Goal: Task Accomplishment & Management: Manage account settings

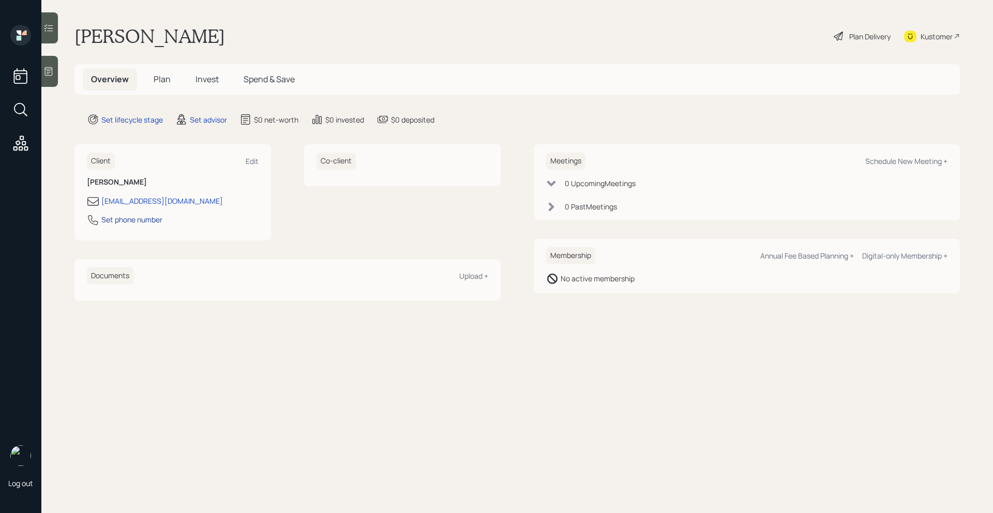
click at [139, 218] on div "Set phone number" at bounding box center [131, 219] width 61 height 11
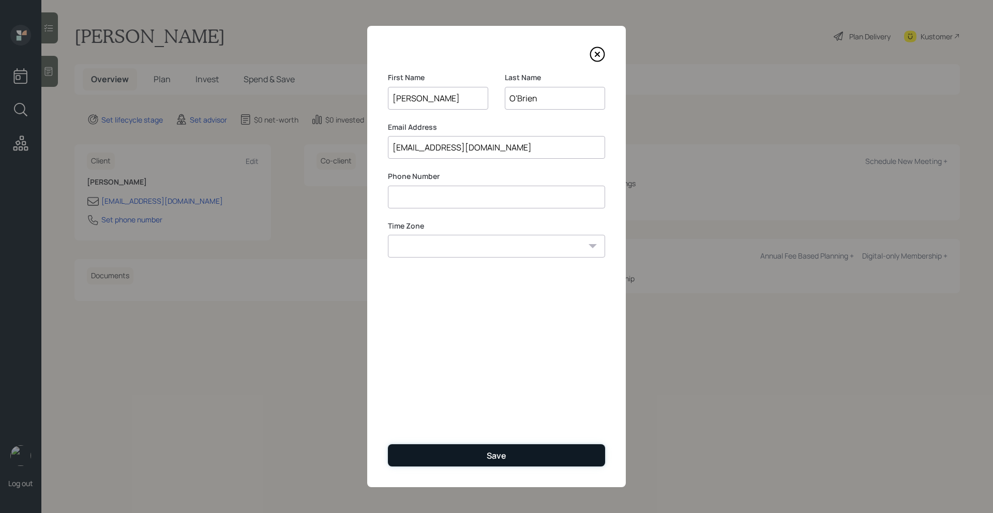
click at [419, 456] on button "Save" at bounding box center [496, 455] width 217 height 22
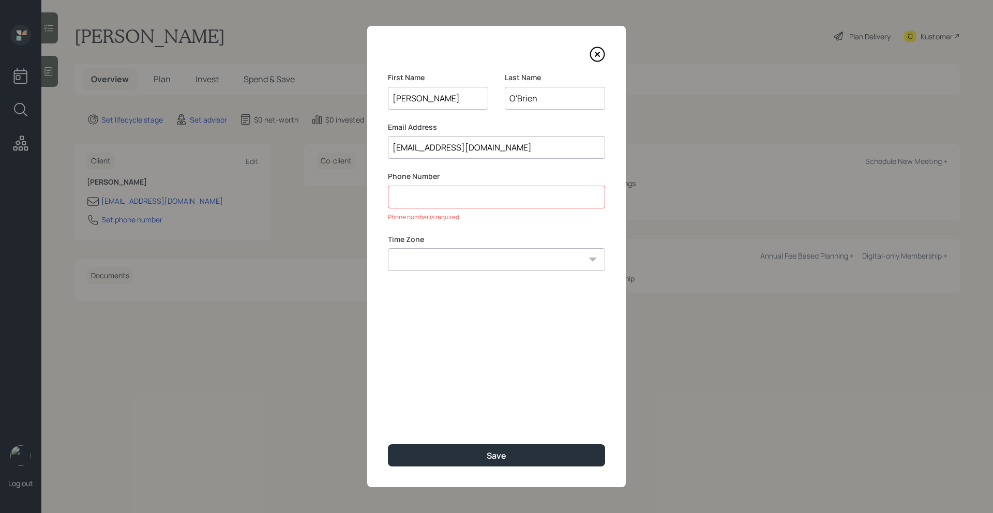
click at [589, 51] on div at bounding box center [496, 55] width 217 height 16
click at [595, 51] on icon at bounding box center [597, 55] width 16 height 16
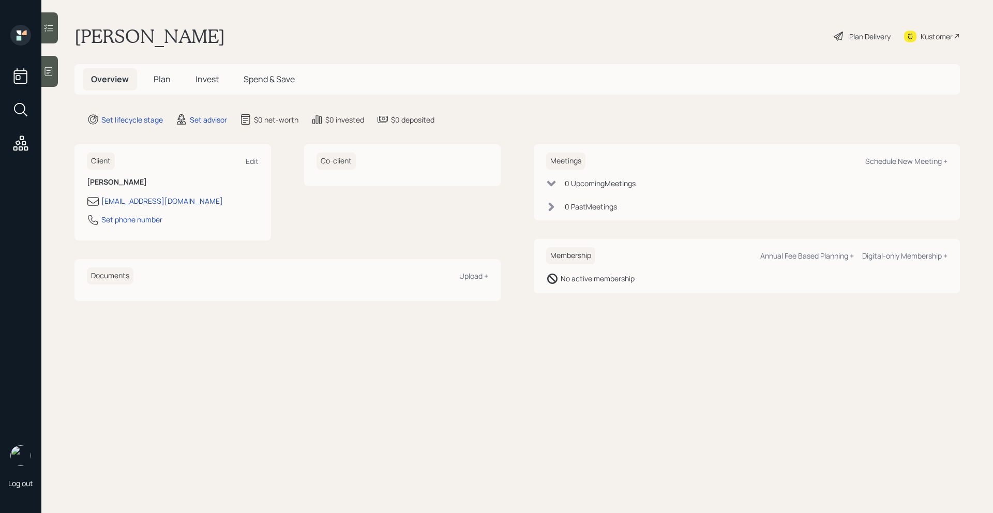
click at [53, 70] on icon at bounding box center [48, 71] width 10 height 10
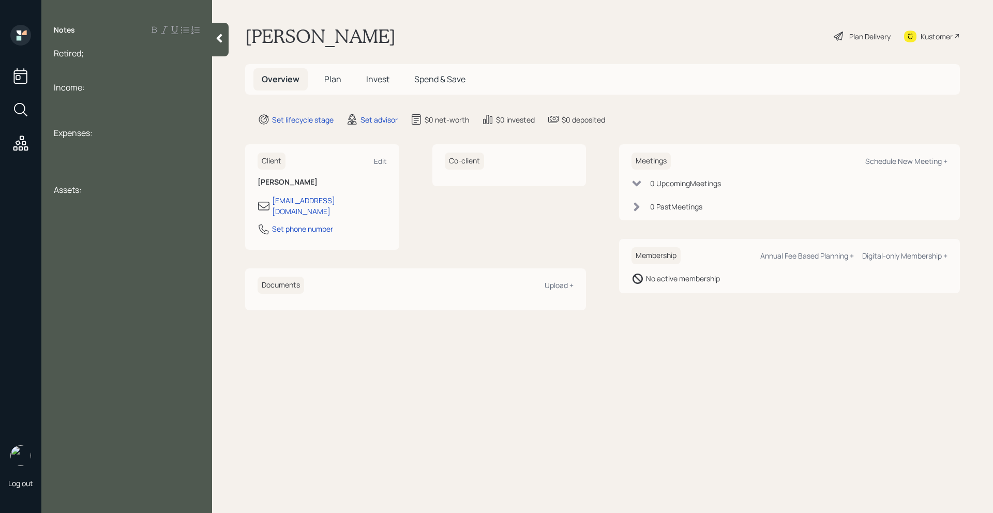
click at [99, 63] on div at bounding box center [127, 64] width 146 height 11
click at [99, 59] on div at bounding box center [127, 64] width 146 height 11
click at [98, 54] on div "Retired;" at bounding box center [127, 53] width 146 height 11
click at [90, 141] on div at bounding box center [127, 144] width 146 height 11
click at [105, 154] on div "Pension" at bounding box center [127, 155] width 146 height 11
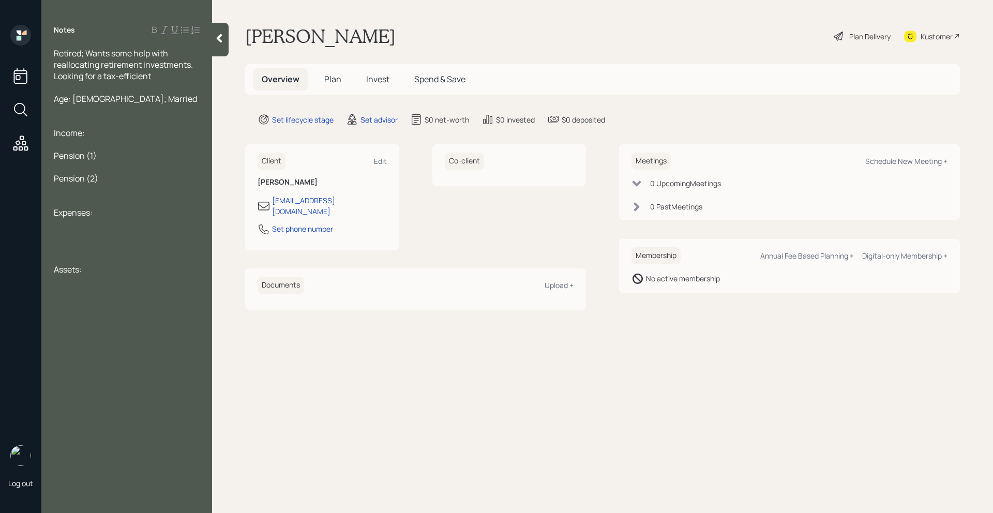
click at [111, 179] on div "Pension (2)" at bounding box center [127, 178] width 146 height 11
click at [164, 74] on div "Retired; Wants some help with reallocating retirement investments. Looking for …" at bounding box center [127, 65] width 146 height 34
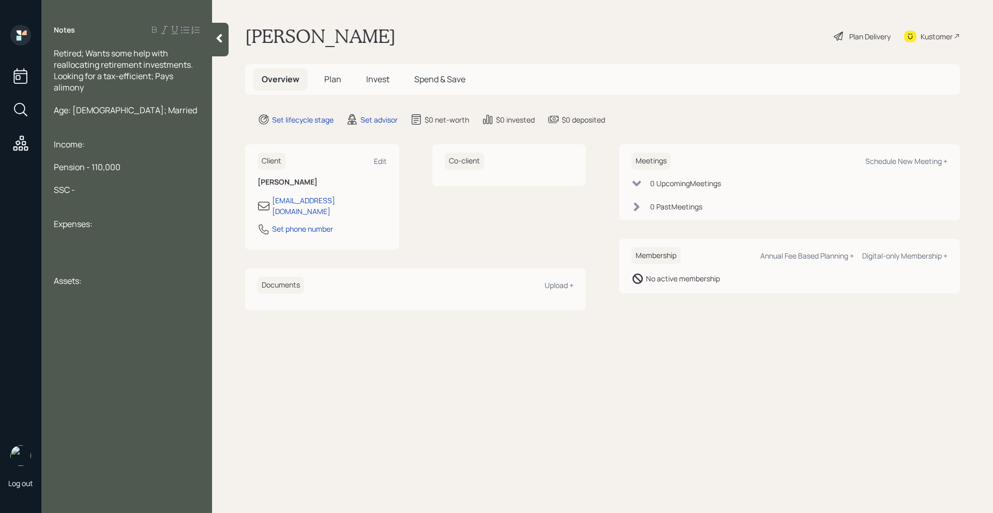
click at [107, 182] on div at bounding box center [127, 178] width 146 height 11
click at [106, 188] on div "SSC -" at bounding box center [127, 189] width 146 height 11
click at [103, 247] on div at bounding box center [127, 246] width 146 height 11
click at [110, 275] on div "Assets:" at bounding box center [127, 280] width 146 height 11
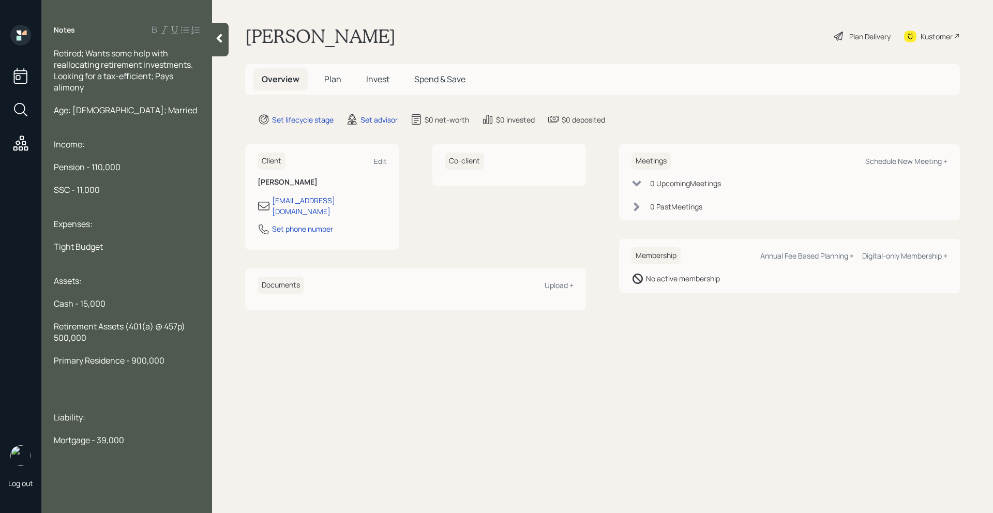
click at [178, 317] on div at bounding box center [127, 314] width 146 height 11
click at [178, 335] on div "Retirement Assets (401(a) @ 457p) 500,000" at bounding box center [127, 332] width 146 height 23
click at [178, 332] on div "Retirement Assets (401(a) @ 457p) 500,000" at bounding box center [127, 332] width 146 height 23
click at [169, 357] on div "Primary Residence - 900,000" at bounding box center [127, 360] width 146 height 11
click at [113, 384] on span "Second House -" at bounding box center [84, 382] width 60 height 11
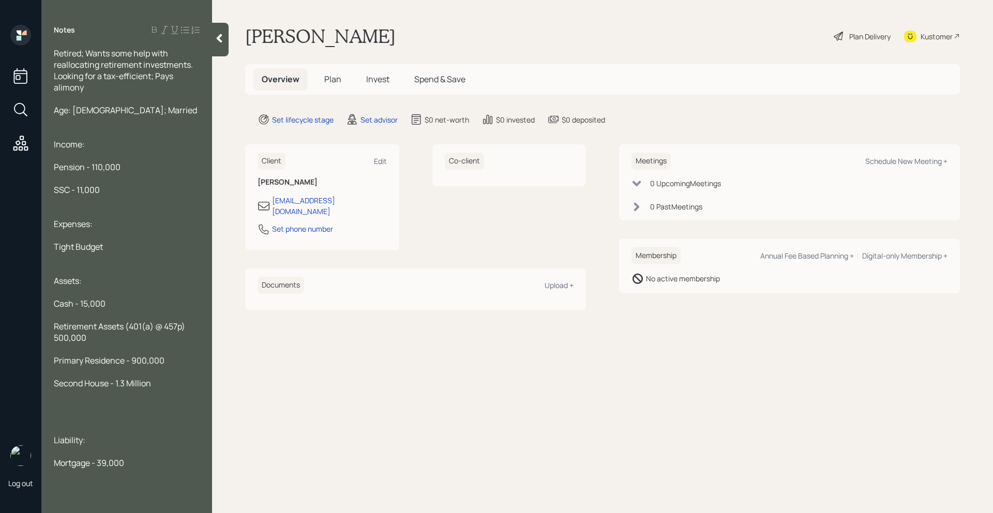
click at [119, 388] on span "Second House - 1.3 Million" at bounding box center [102, 382] width 97 height 11
click at [117, 387] on span "Second House - 1.3 Million" at bounding box center [102, 382] width 97 height 11
click at [110, 384] on span "Second House - 1.3 Million" at bounding box center [102, 382] width 97 height 11
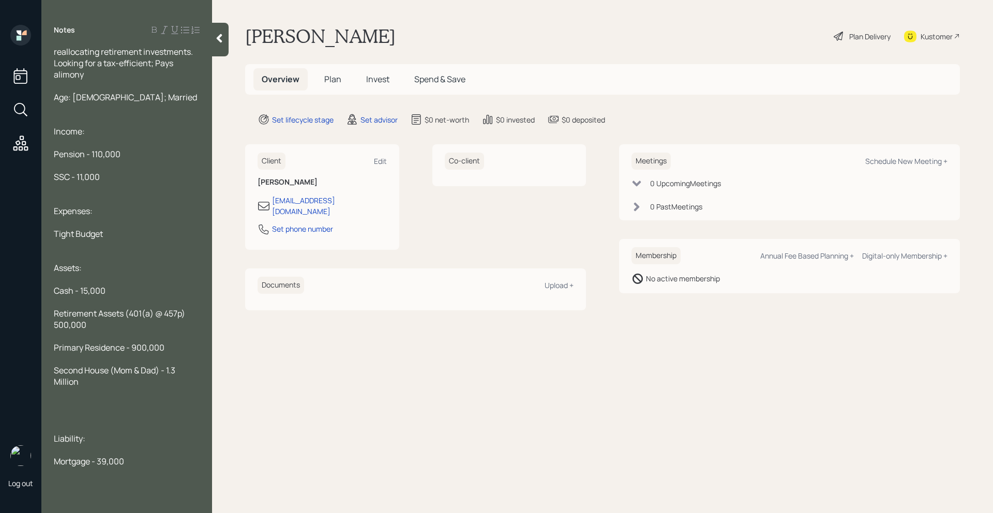
click at [141, 458] on div "Mortgage - 39,000" at bounding box center [127, 461] width 146 height 11
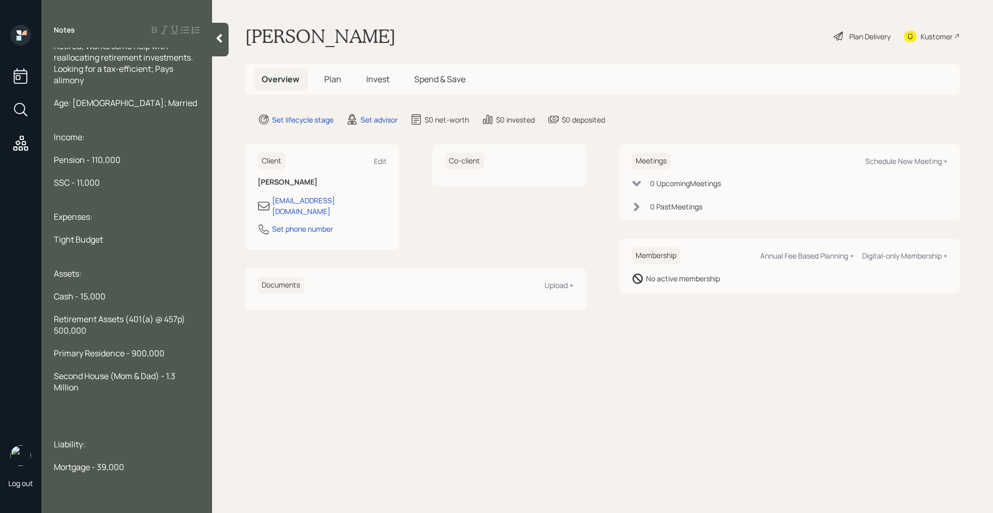
scroll to position [0, 0]
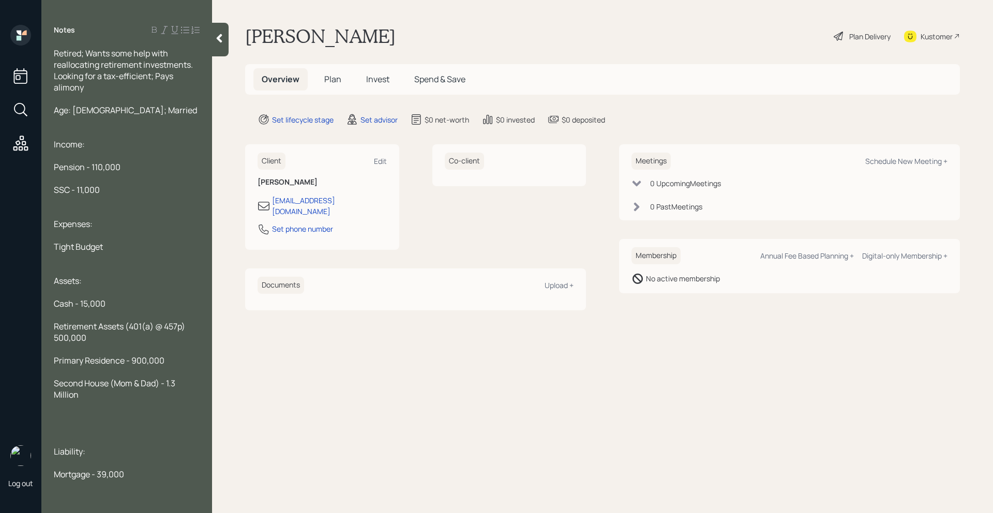
click at [218, 37] on icon at bounding box center [220, 38] width 6 height 9
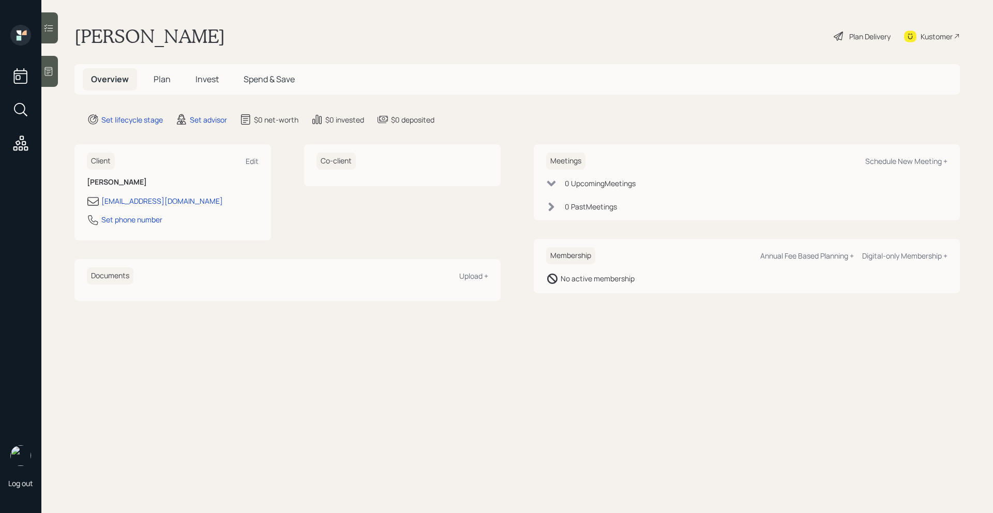
click at [886, 155] on div "Meetings Schedule New Meeting +" at bounding box center [746, 161] width 401 height 17
click at [886, 157] on div "Schedule New Meeting +" at bounding box center [906, 161] width 82 height 10
select select "round-[PERSON_NAME]"
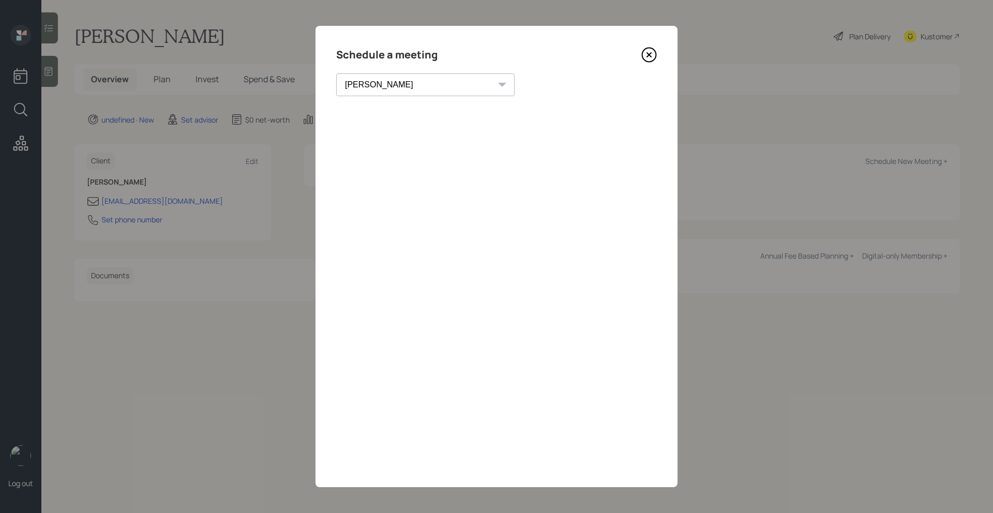
click at [654, 53] on icon at bounding box center [649, 55] width 16 height 16
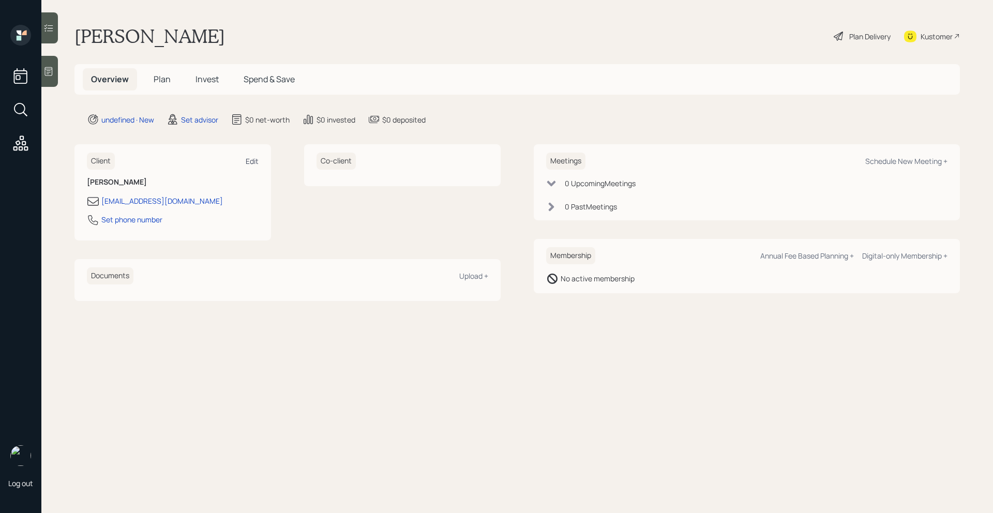
click at [250, 160] on div "Edit" at bounding box center [252, 161] width 13 height 10
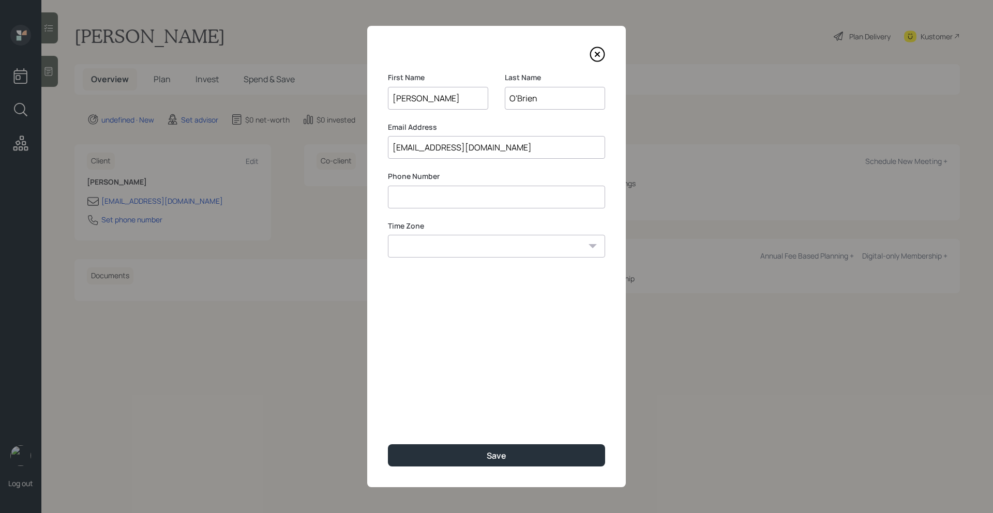
click at [598, 54] on icon at bounding box center [597, 55] width 16 height 16
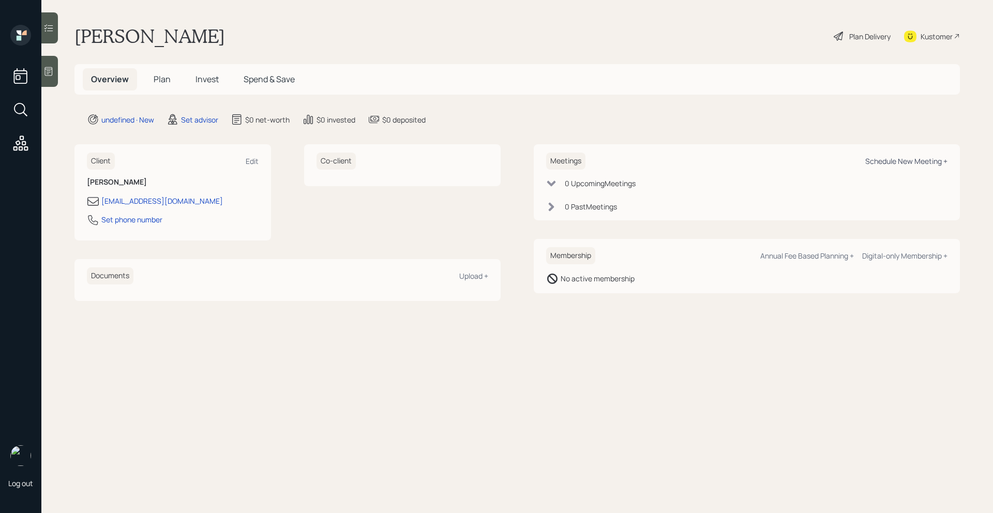
click at [920, 159] on div "Schedule New Meeting +" at bounding box center [906, 161] width 82 height 10
select select "round-[PERSON_NAME]"
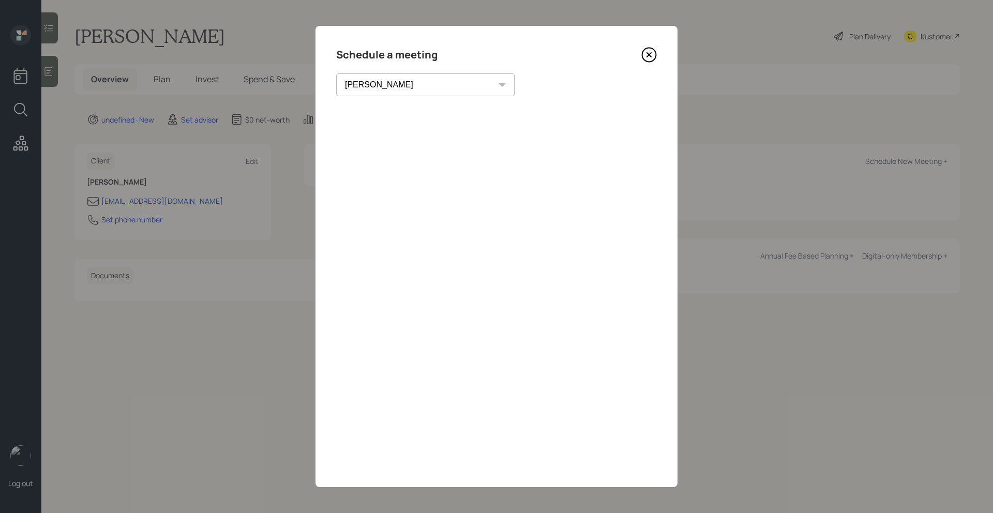
click at [650, 60] on icon at bounding box center [649, 55] width 16 height 16
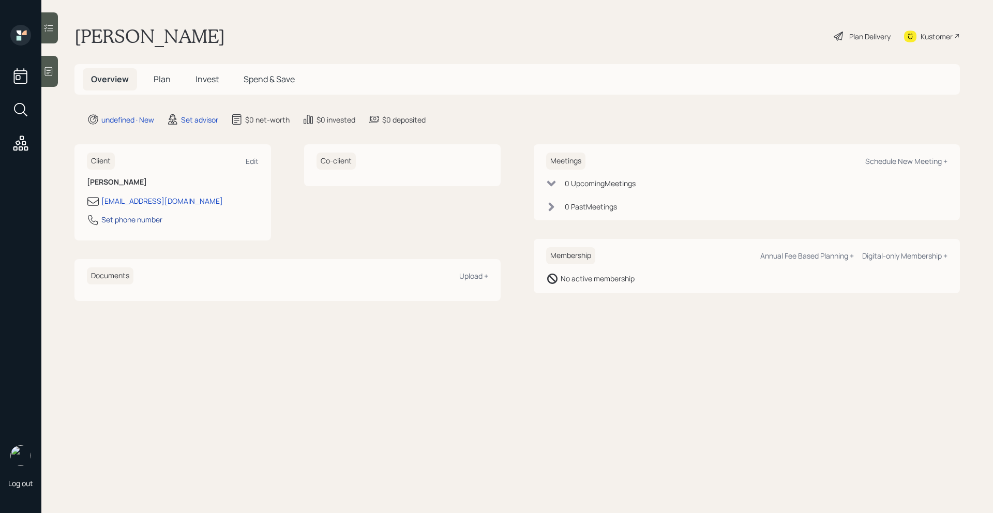
click at [152, 219] on div "Set phone number" at bounding box center [131, 219] width 61 height 11
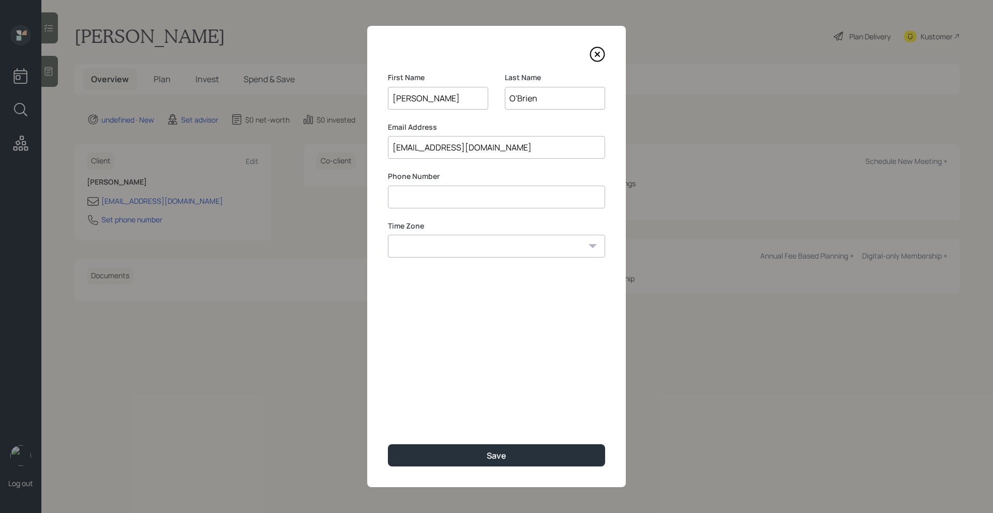
click at [475, 199] on input at bounding box center [496, 197] width 217 height 23
type input "**********"
click at [533, 251] on select "Eastern Standard Time Central Standard Time Mountain Standard Time Pacific Stan…" at bounding box center [496, 246] width 217 height 23
select select "America/Los_Angeles"
click at [388, 235] on select "Eastern Standard Time Central Standard Time Mountain Standard Time Pacific Stan…" at bounding box center [496, 246] width 217 height 23
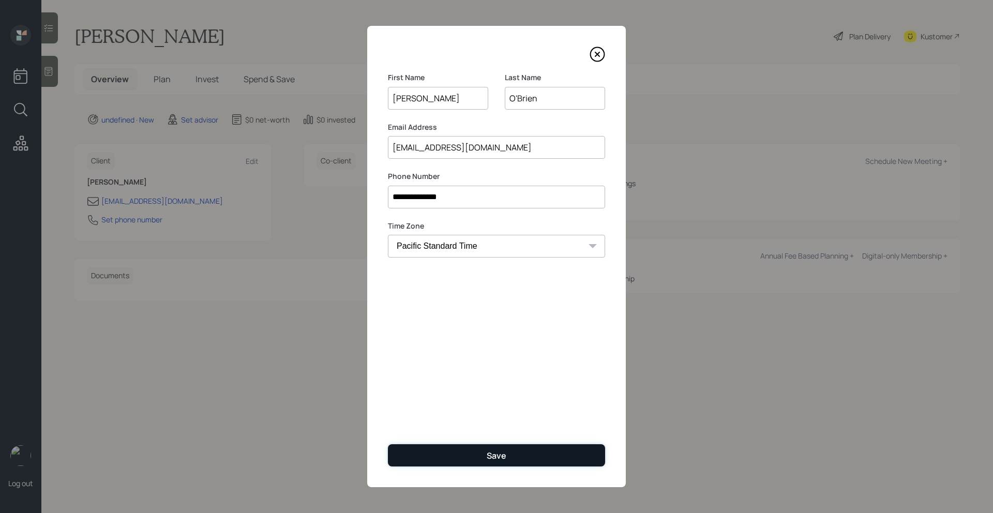
click at [448, 461] on button "Save" at bounding box center [496, 455] width 217 height 22
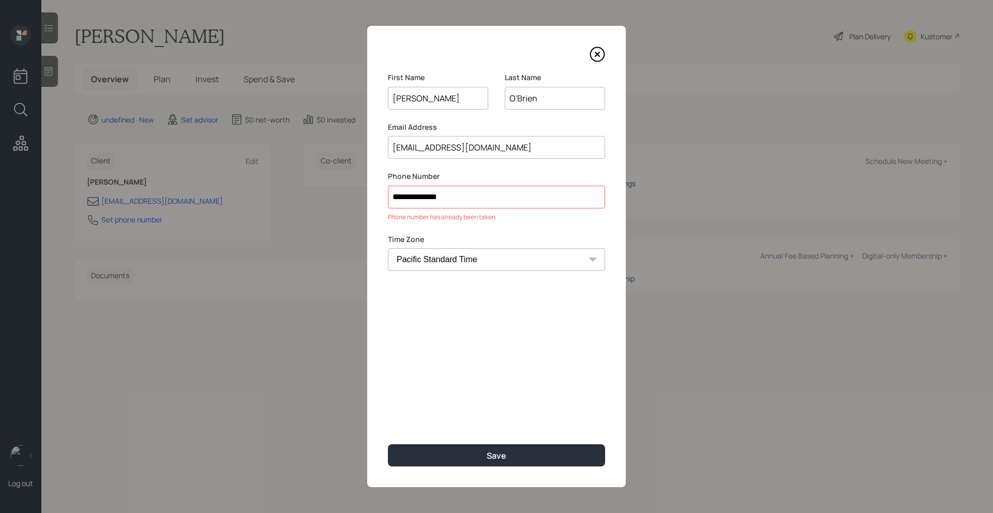
click at [523, 202] on input "**********" at bounding box center [496, 197] width 217 height 23
drag, startPoint x: 502, startPoint y: 193, endPoint x: 359, endPoint y: 198, distance: 142.2
click at [359, 198] on div "**********" at bounding box center [496, 256] width 993 height 513
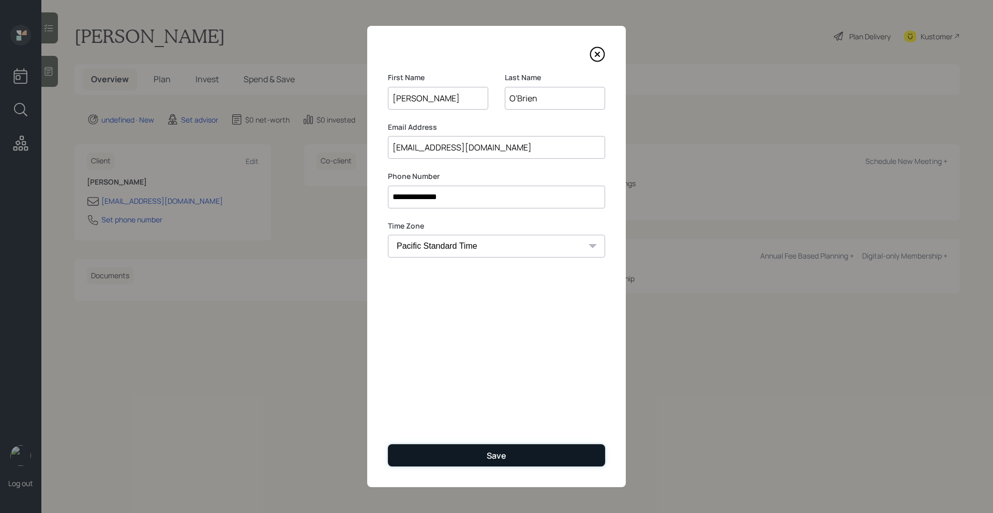
click at [467, 458] on button "Save" at bounding box center [496, 455] width 217 height 22
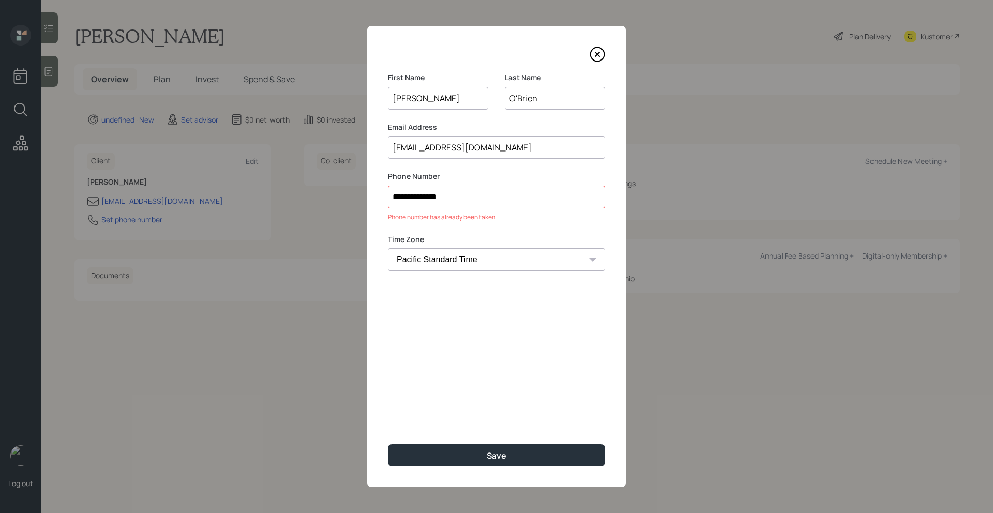
click at [604, 58] on icon at bounding box center [597, 55] width 16 height 16
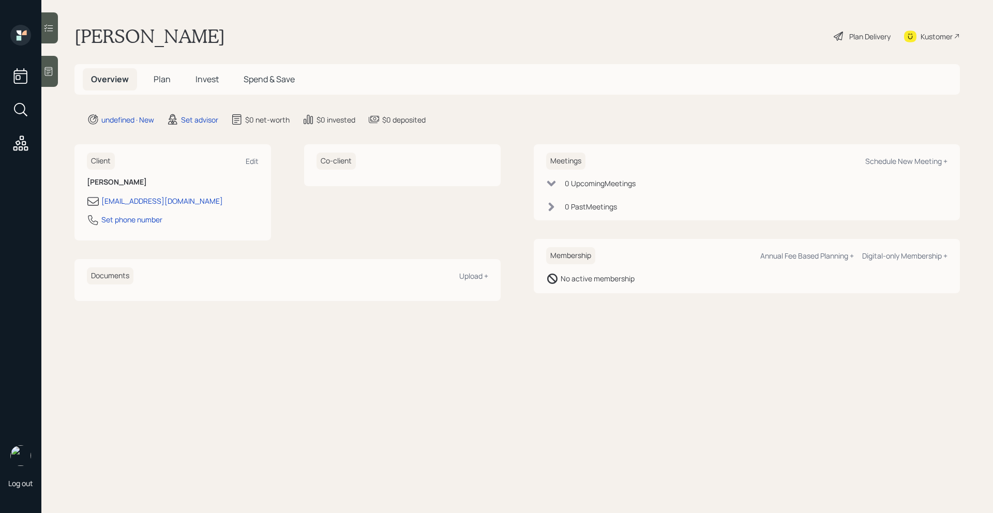
click at [929, 153] on div "Meetings Schedule New Meeting +" at bounding box center [746, 161] width 401 height 17
click at [929, 157] on div "Schedule New Meeting +" at bounding box center [906, 161] width 82 height 10
select select "round-[PERSON_NAME]"
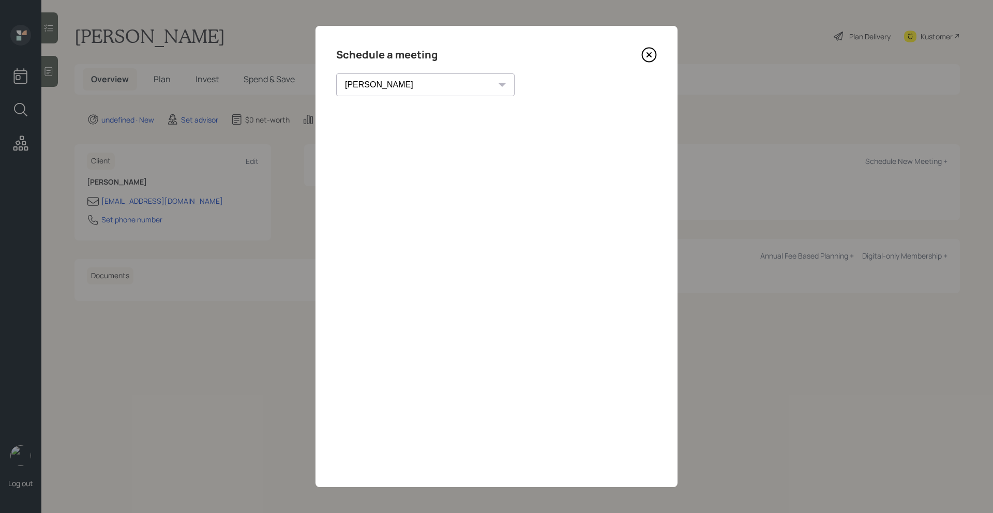
click at [646, 58] on icon at bounding box center [649, 55] width 16 height 16
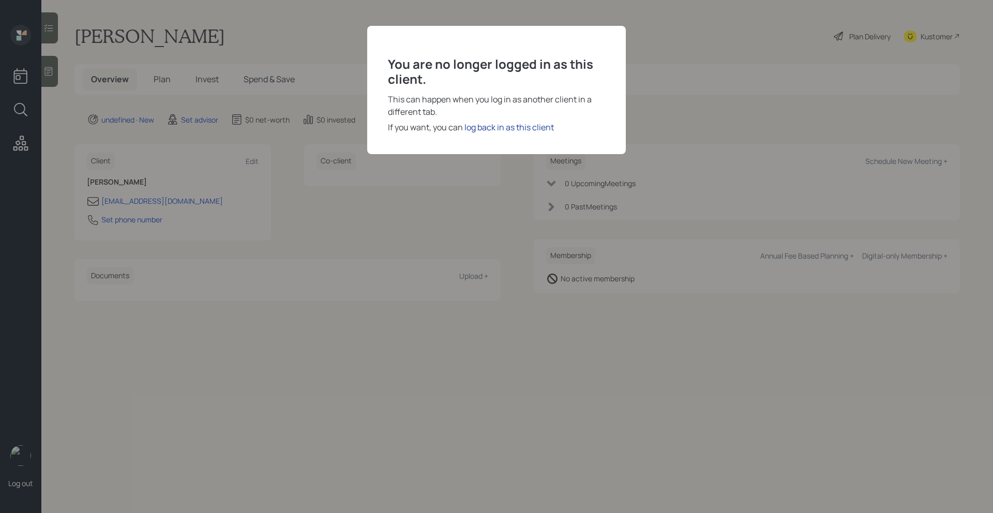
click at [492, 132] on div "log back in as this client" at bounding box center [508, 127] width 89 height 12
